Goal: Information Seeking & Learning: Learn about a topic

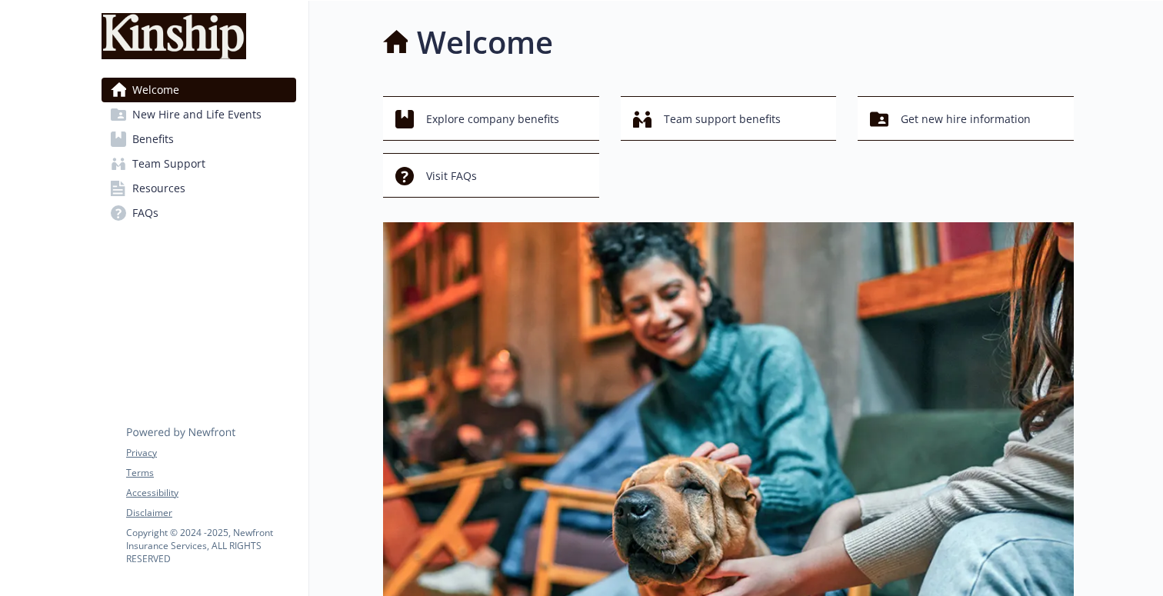
click at [192, 145] on link "Benefits" at bounding box center [199, 139] width 195 height 25
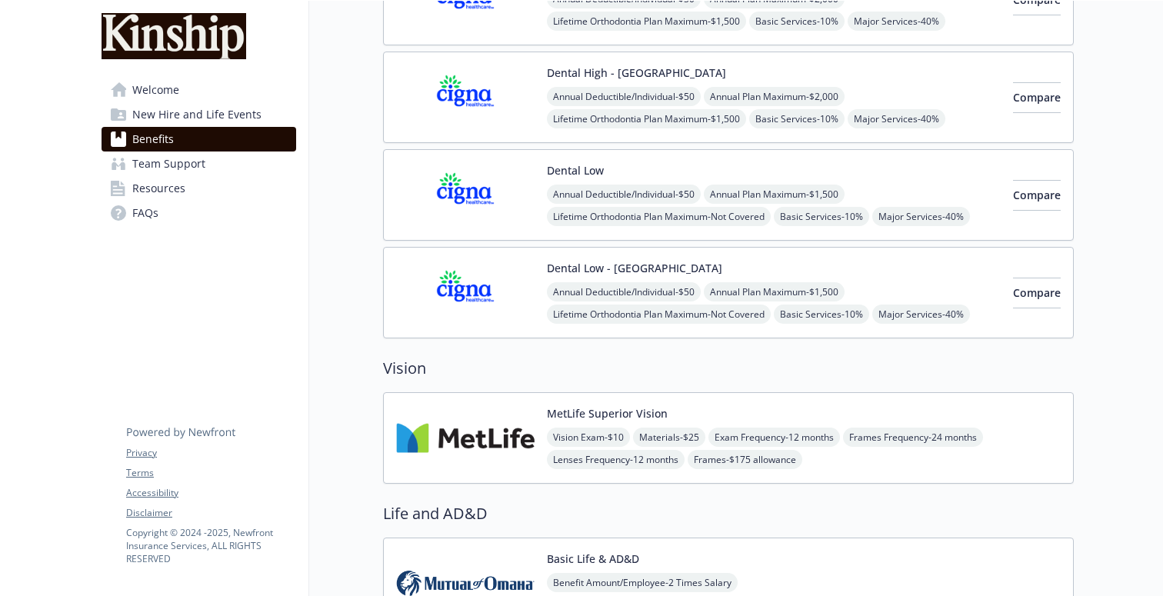
scroll to position [645, 0]
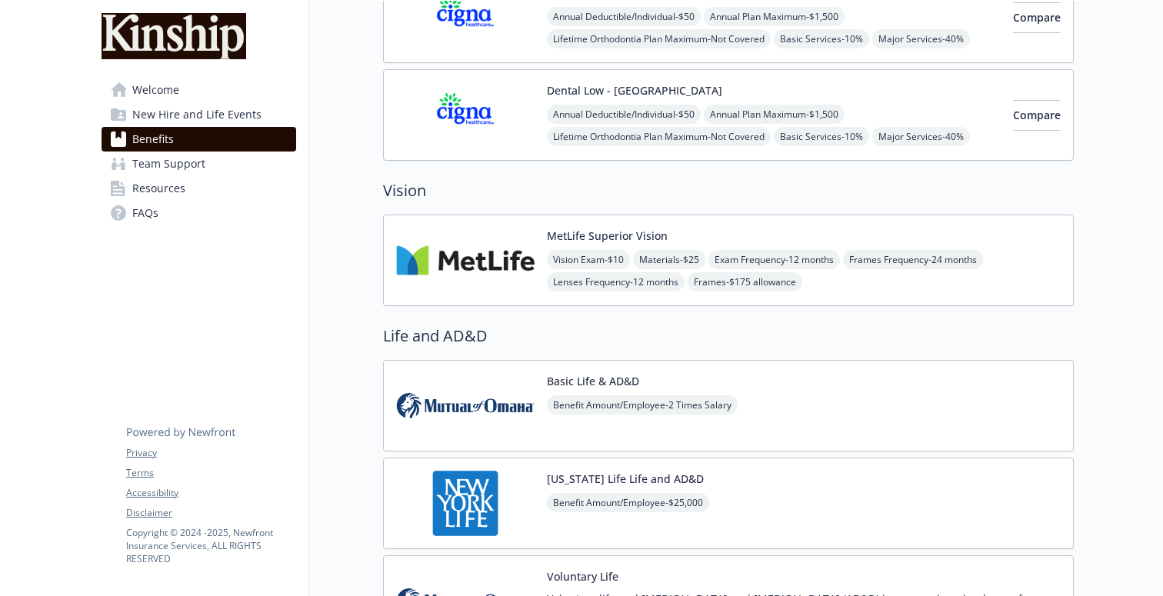
click at [462, 262] on img at bounding box center [465, 260] width 138 height 65
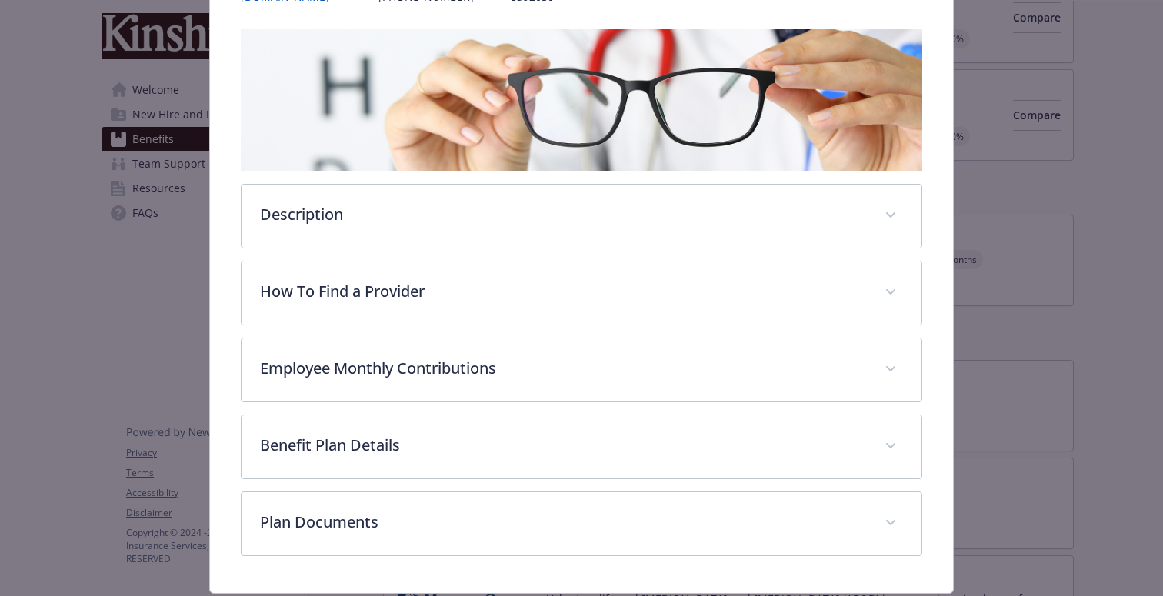
scroll to position [245, 0]
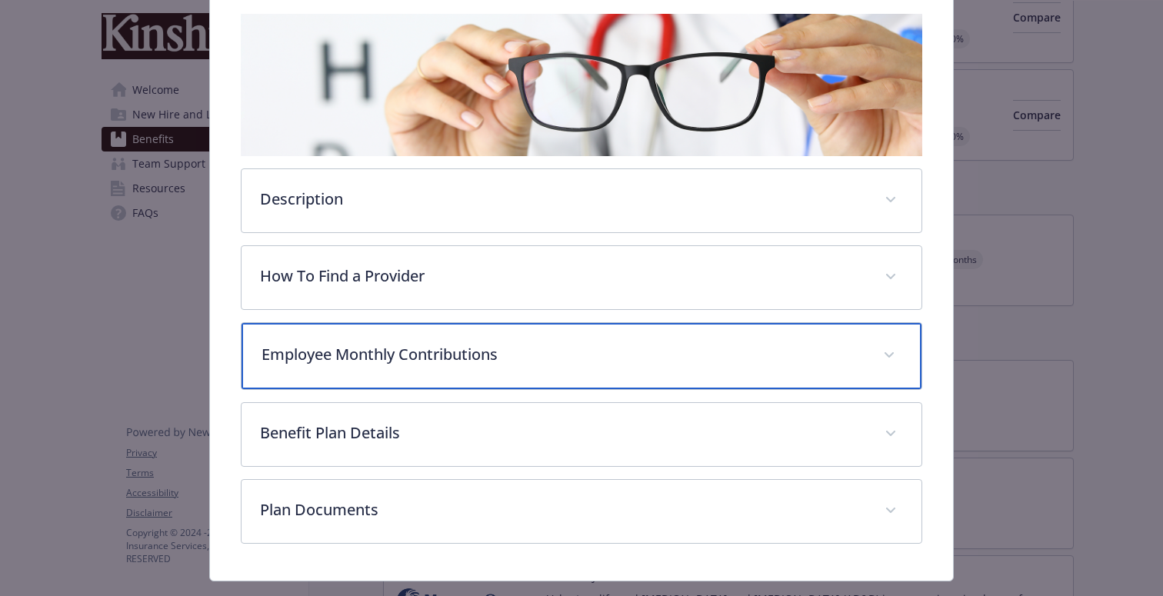
click at [430, 366] on div "Employee Monthly Contributions" at bounding box center [582, 356] width 680 height 66
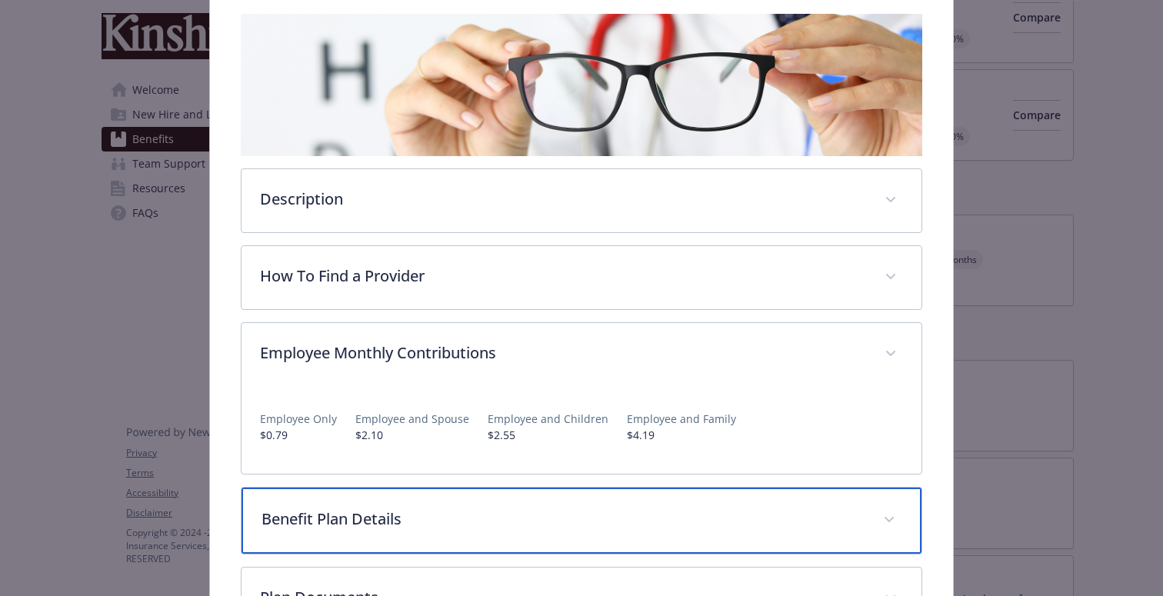
click at [455, 542] on div "Benefit Plan Details" at bounding box center [582, 521] width 680 height 66
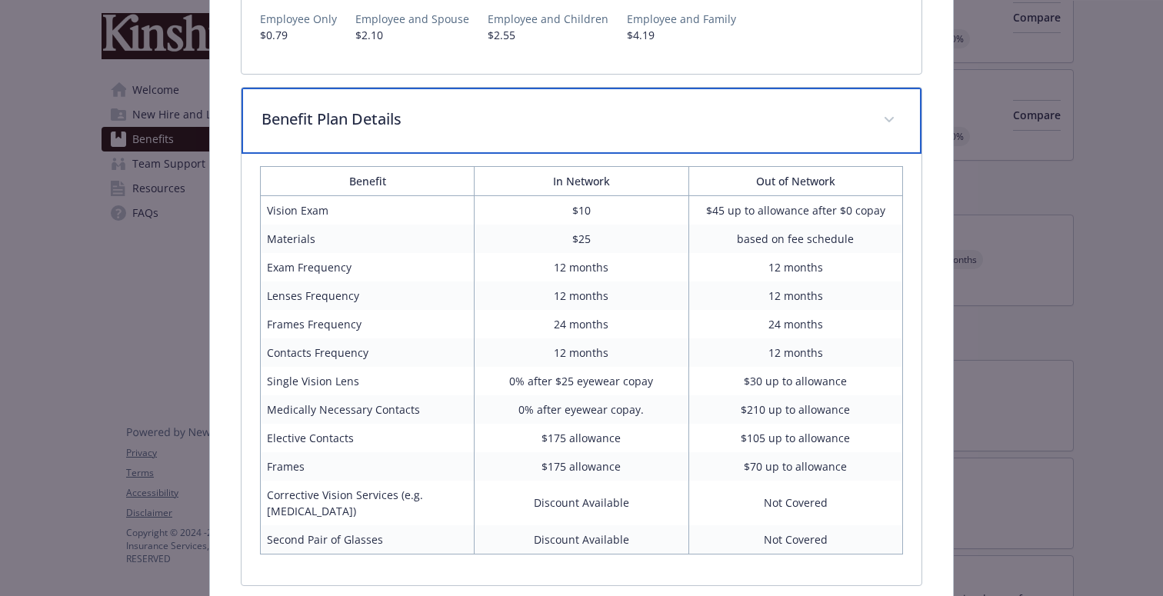
scroll to position [662, 0]
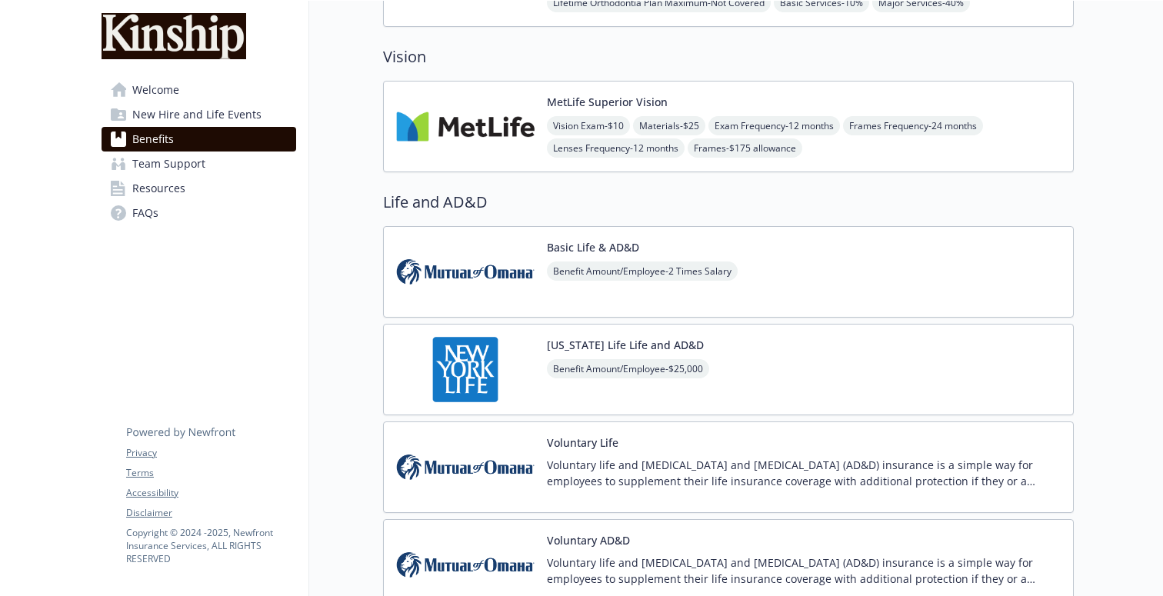
scroll to position [1300, 0]
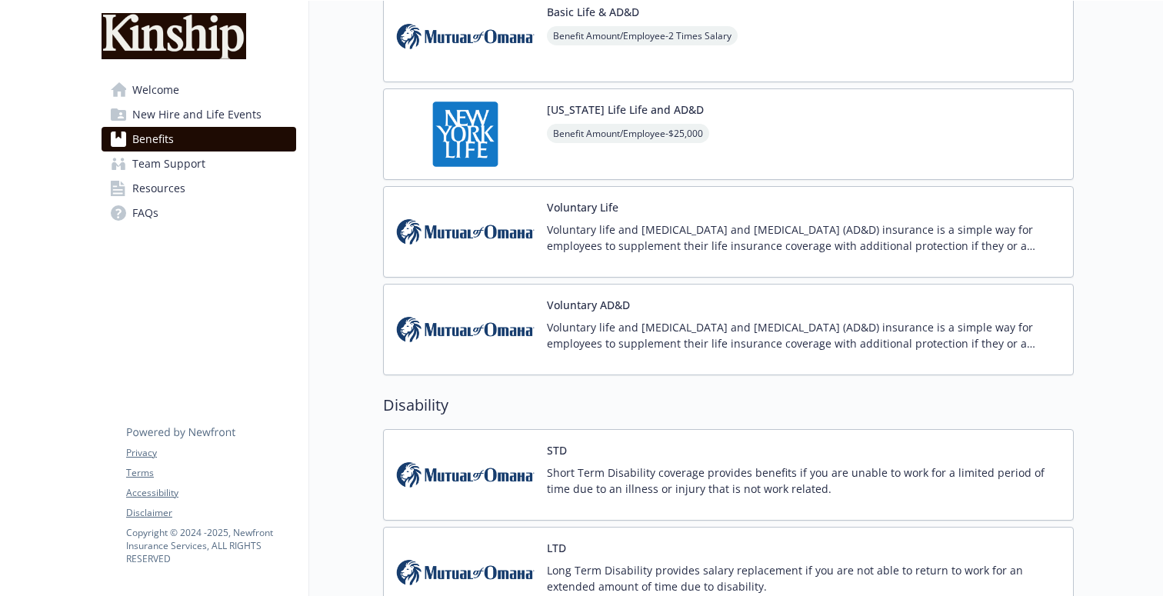
click at [222, 165] on link "Team Support" at bounding box center [199, 164] width 195 height 25
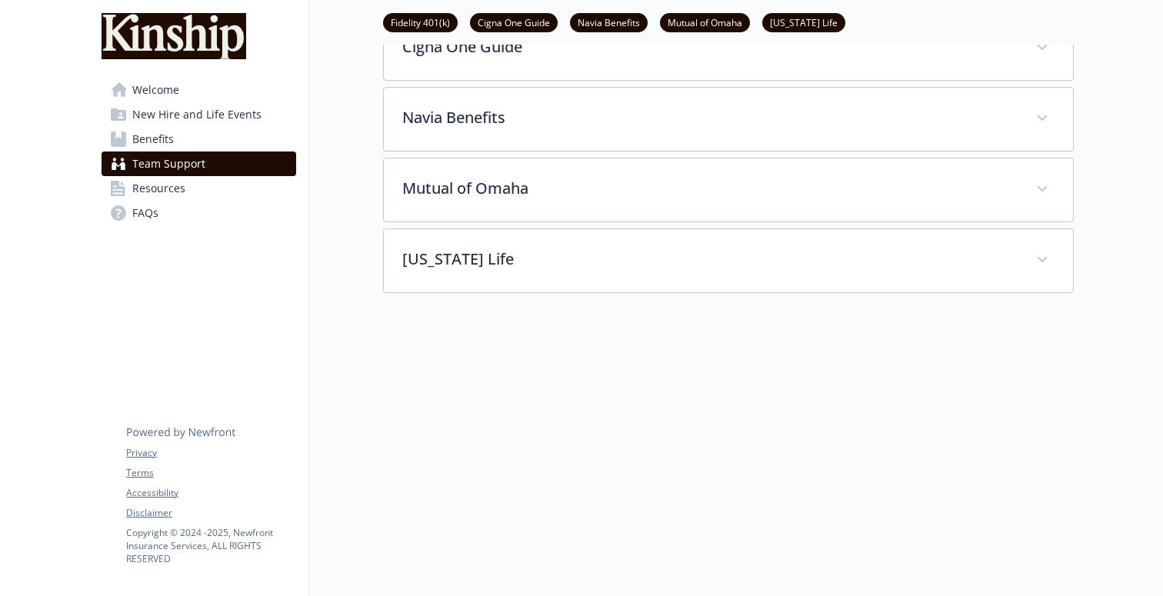
click at [222, 202] on link "FAQs" at bounding box center [199, 213] width 195 height 25
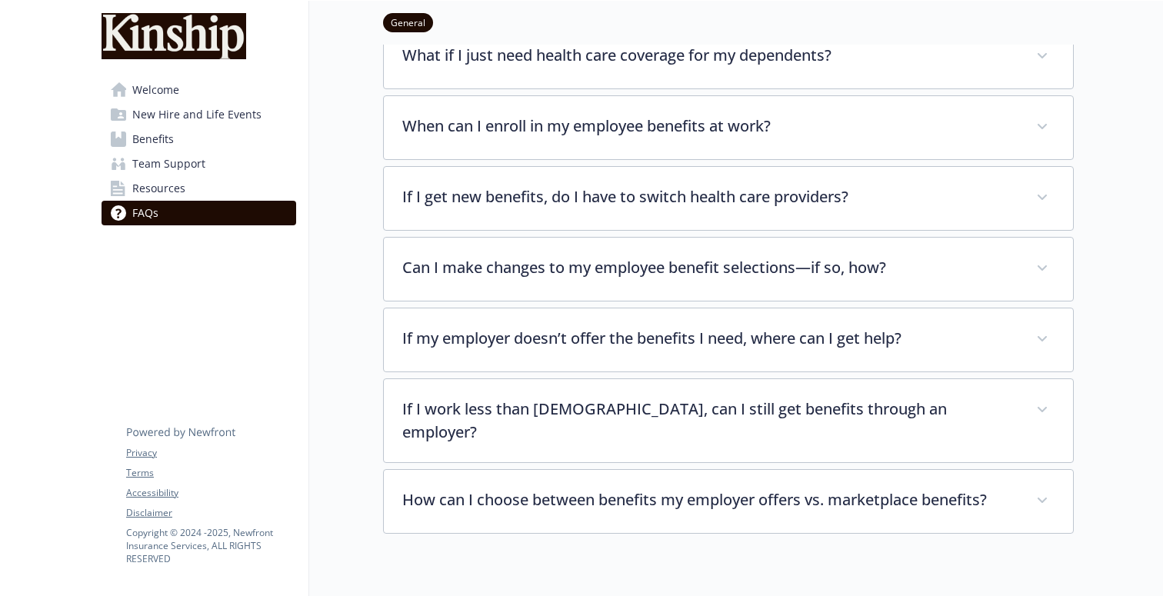
click at [224, 189] on link "Resources" at bounding box center [199, 188] width 195 height 25
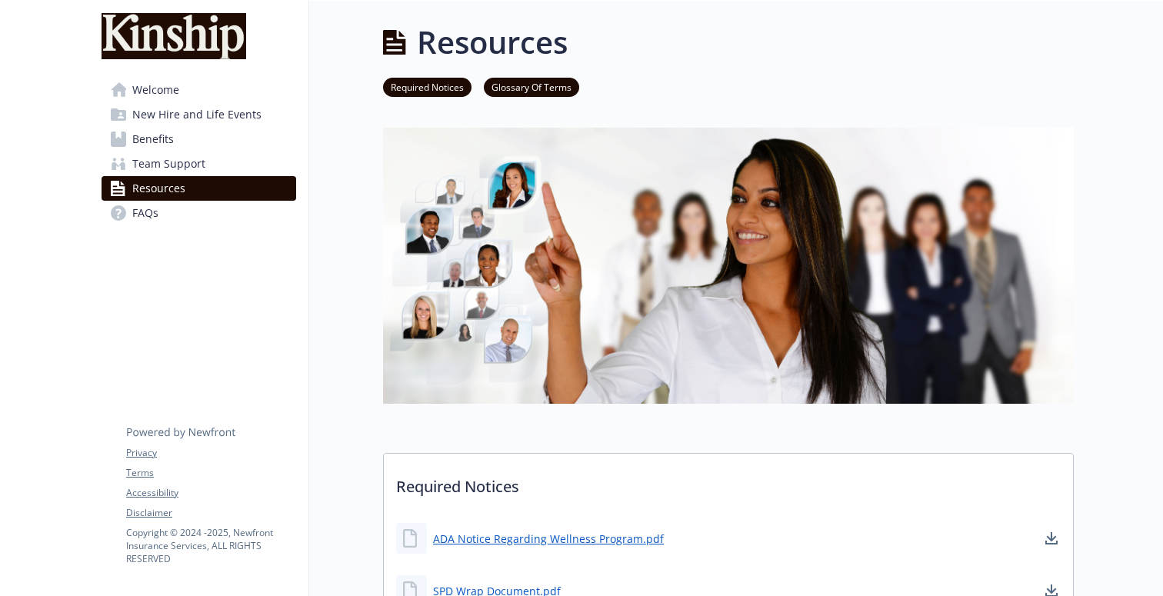
click at [211, 90] on link "Welcome" at bounding box center [199, 90] width 195 height 25
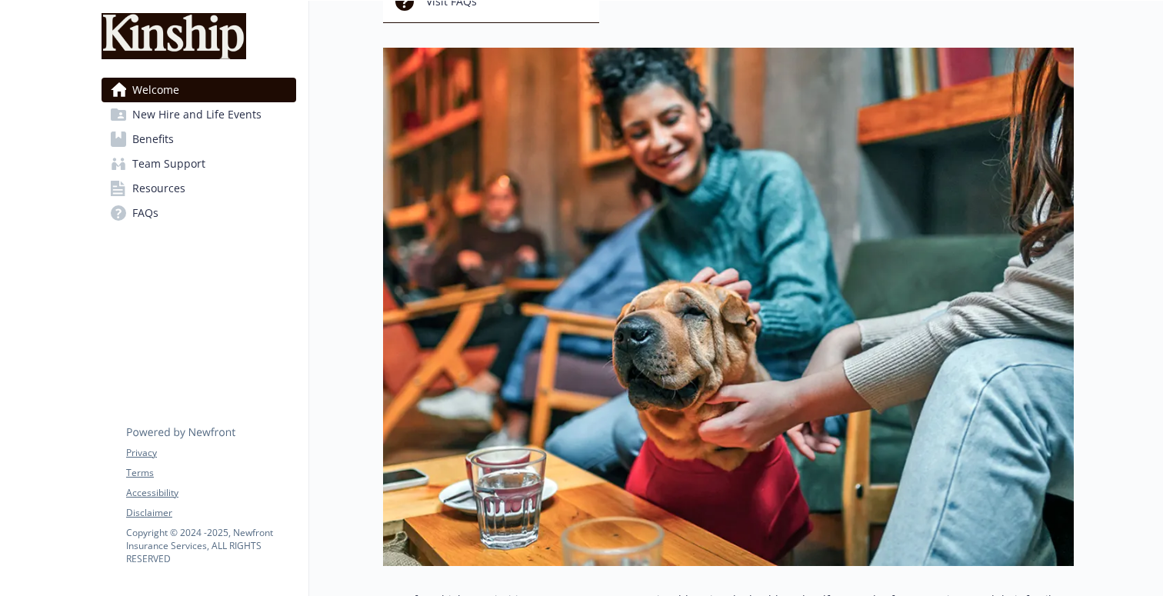
scroll to position [263, 0]
